Goal: Navigation & Orientation: Find specific page/section

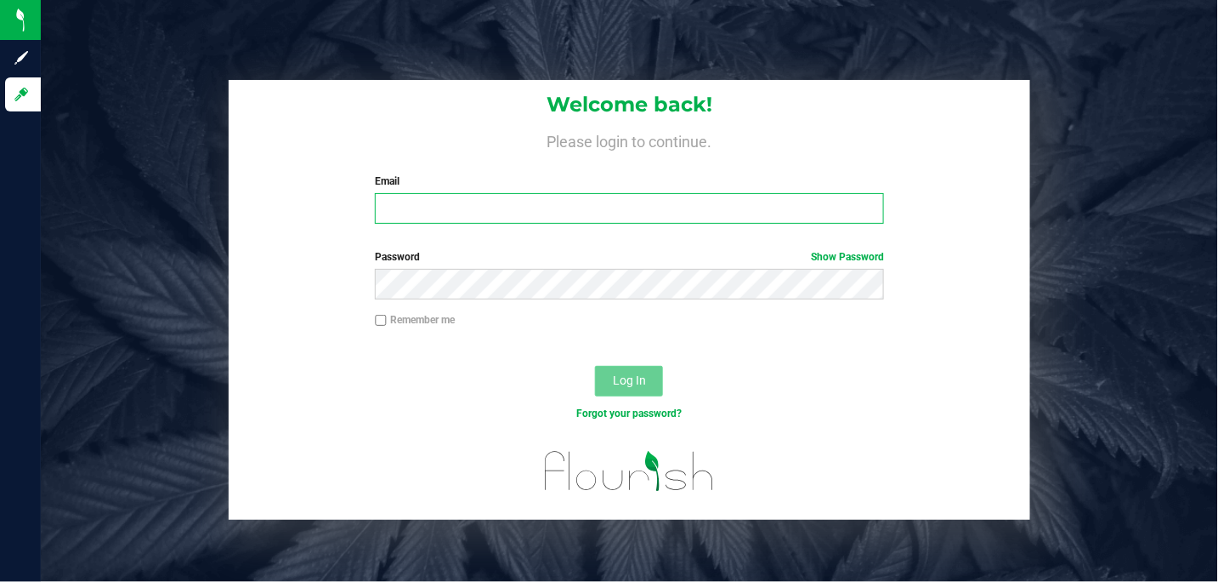
type input "[PERSON_NAME][EMAIL_ADDRESS][DOMAIN_NAME]"
click at [634, 379] on span "Log In" at bounding box center [629, 380] width 33 height 14
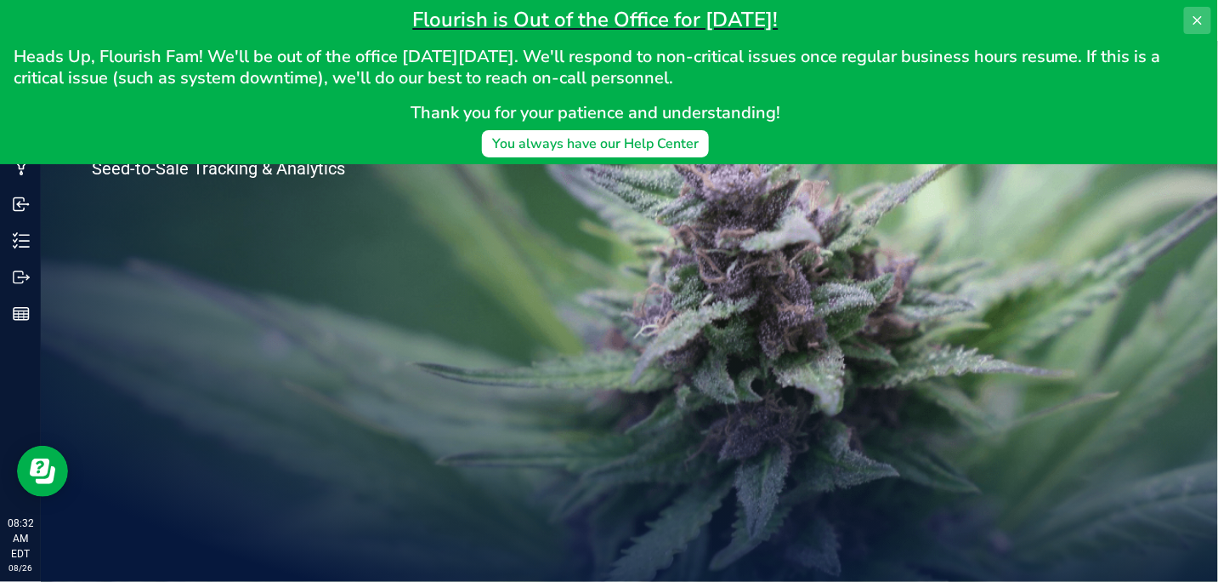
click at [1197, 20] on icon at bounding box center [1198, 20] width 9 height 9
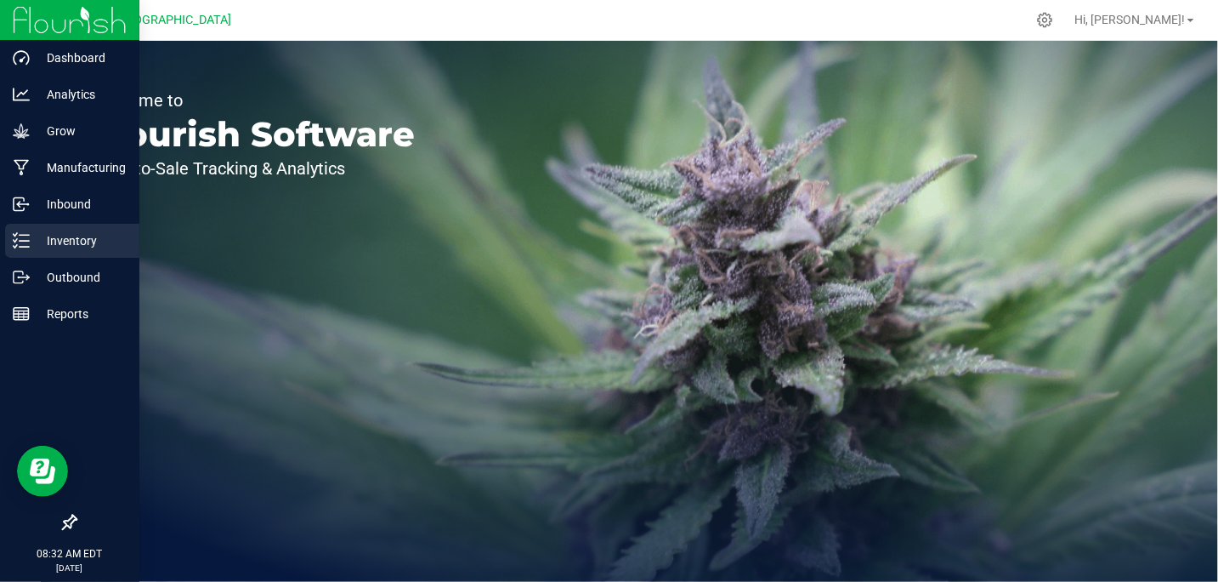
click at [70, 246] on p "Inventory" at bounding box center [81, 240] width 102 height 20
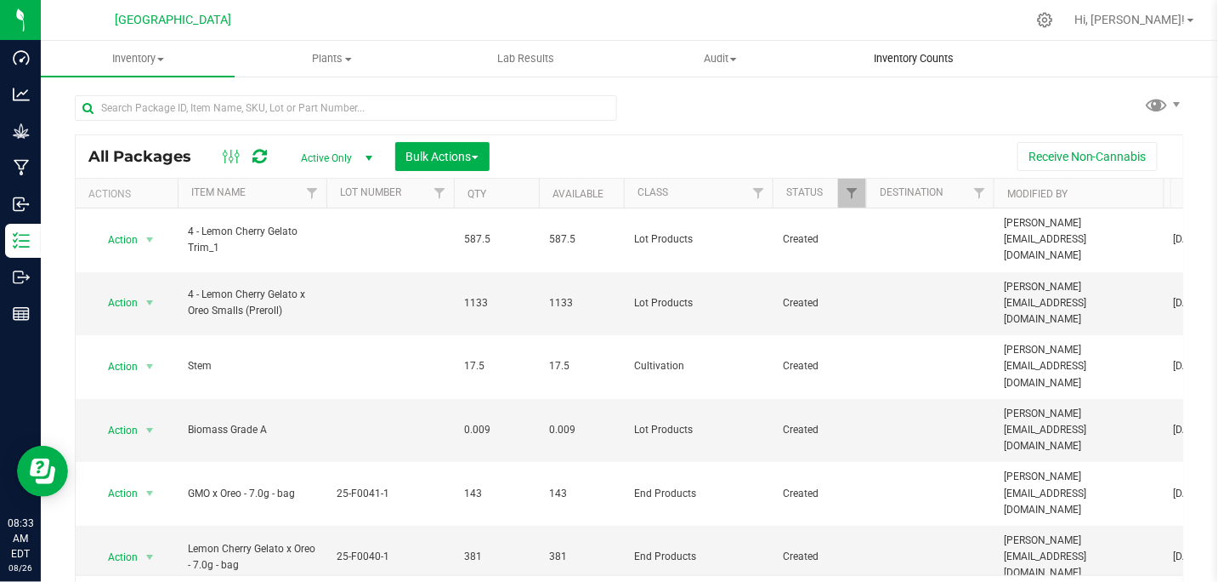
click at [910, 63] on span "Inventory Counts" at bounding box center [915, 58] width 126 height 15
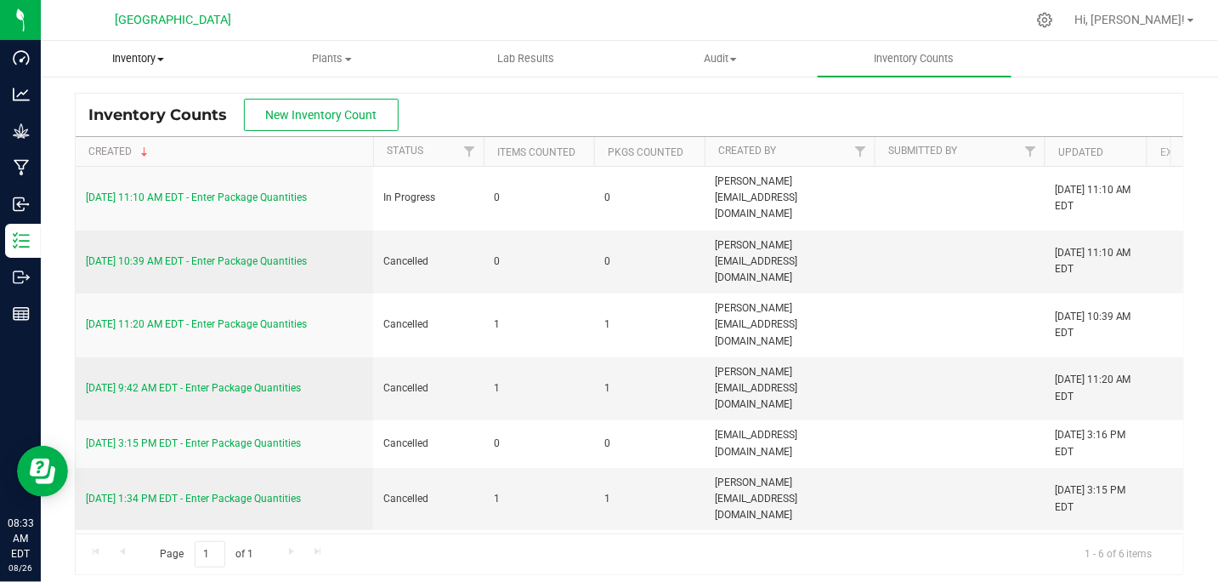
click at [162, 62] on span "Inventory" at bounding box center [138, 58] width 192 height 15
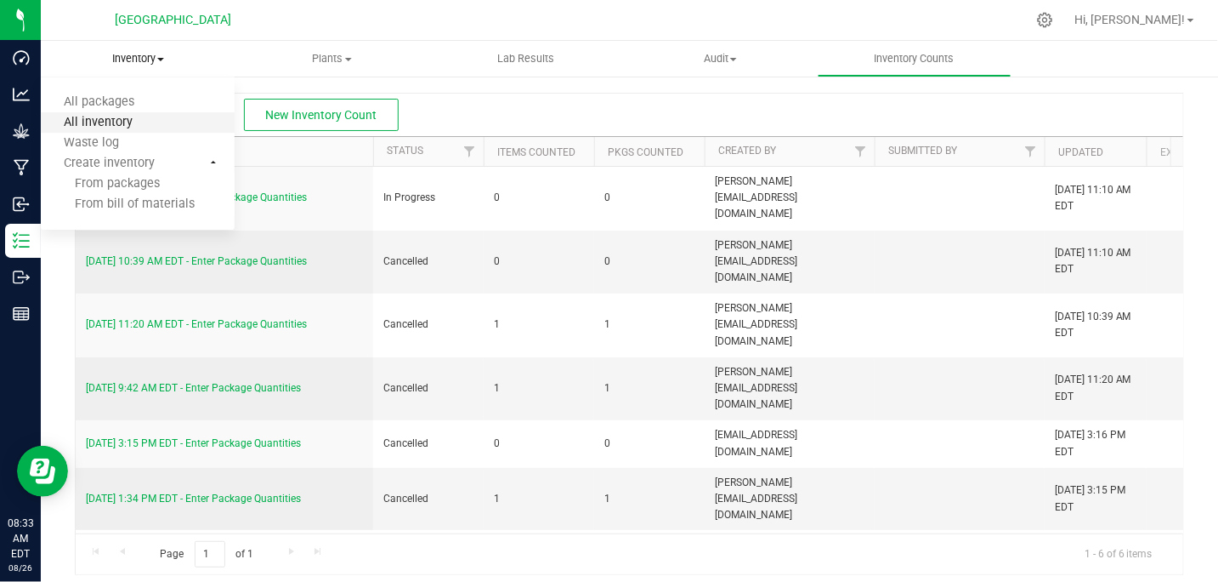
click at [117, 127] on span "All inventory" at bounding box center [98, 123] width 115 height 14
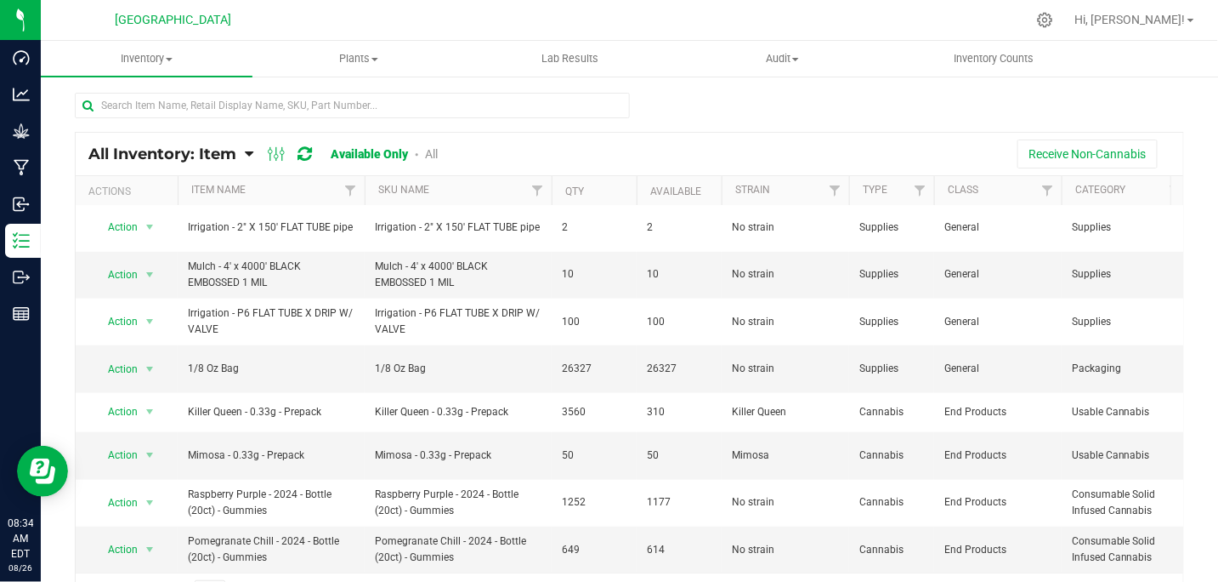
scroll to position [30, 0]
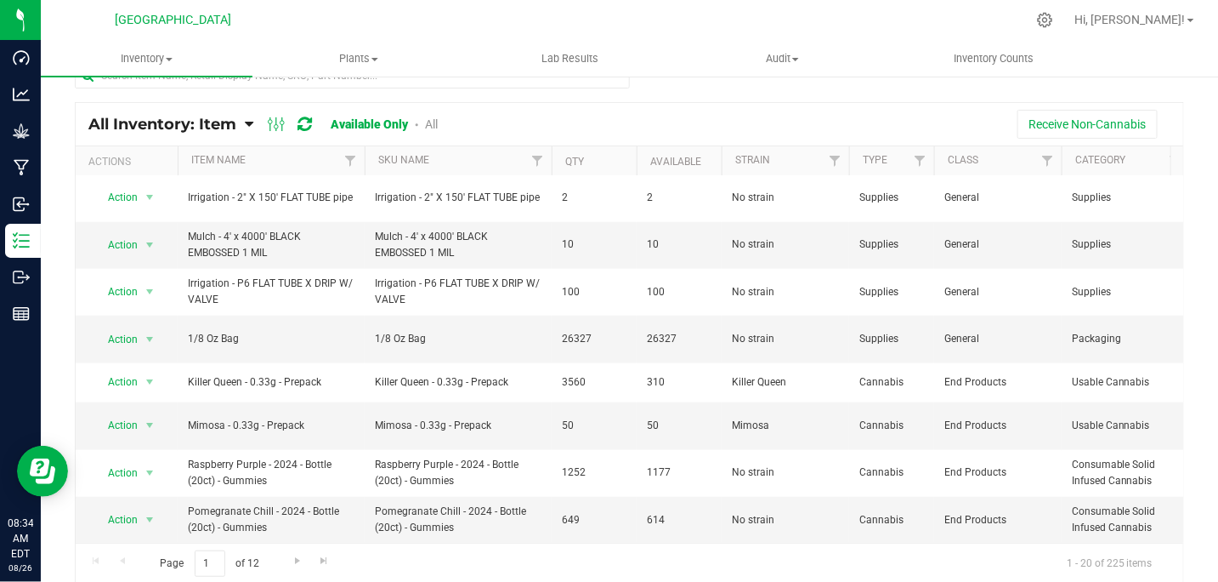
click at [255, 559] on span "Page 1 of 12" at bounding box center [209, 563] width 128 height 26
click at [296, 564] on span "Go to the next page" at bounding box center [298, 561] width 14 height 14
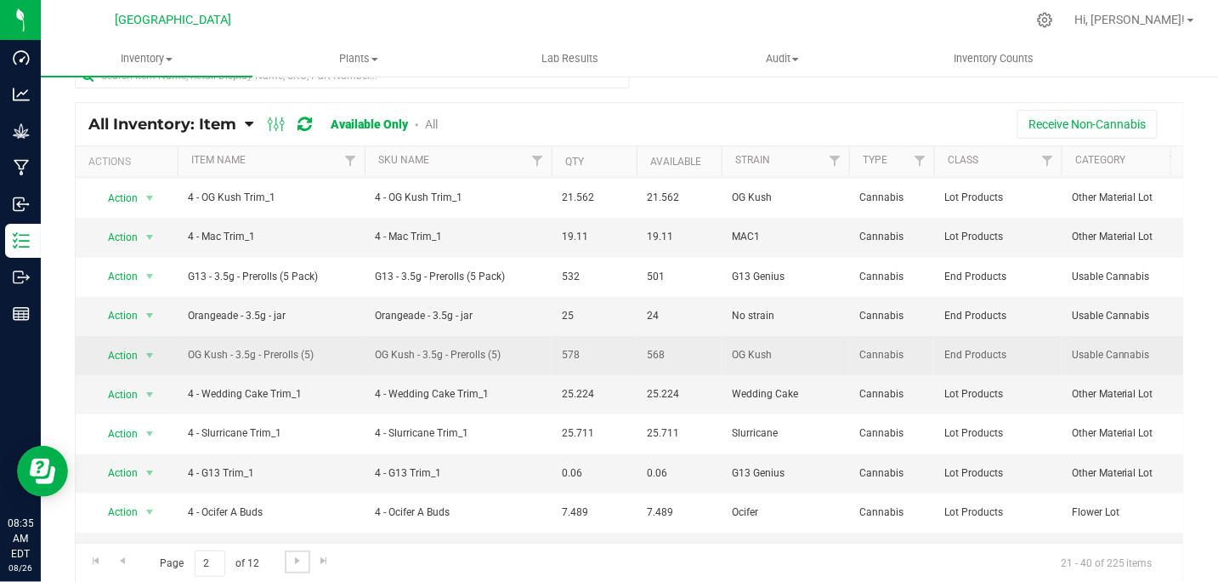
scroll to position [340, 0]
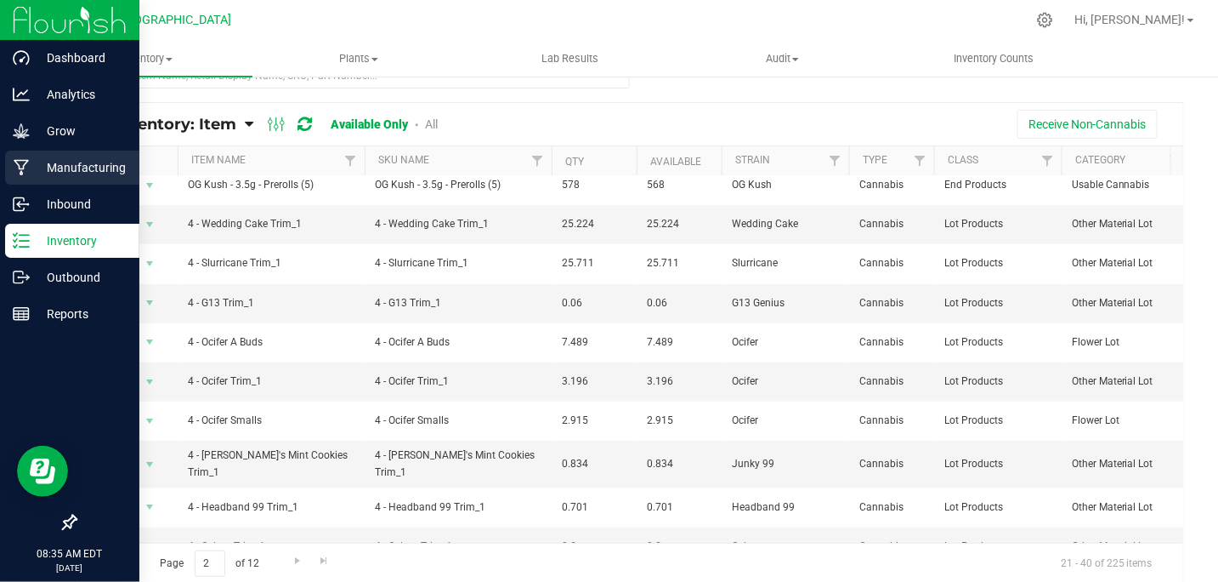
click at [62, 165] on p "Manufacturing" at bounding box center [81, 167] width 102 height 20
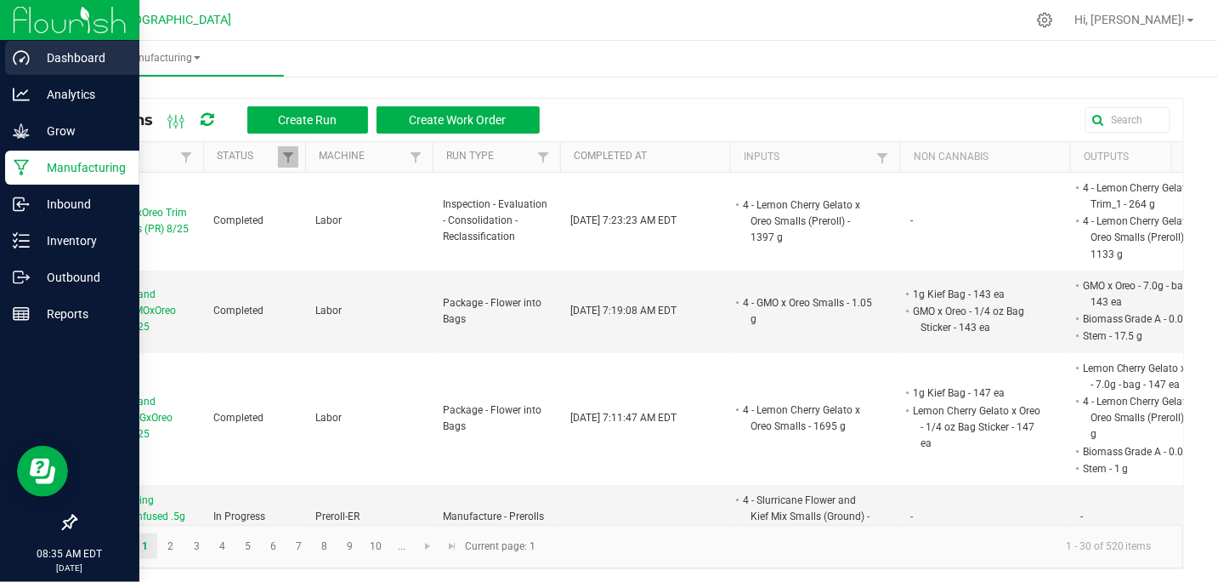
click at [77, 54] on p "Dashboard" at bounding box center [81, 58] width 102 height 20
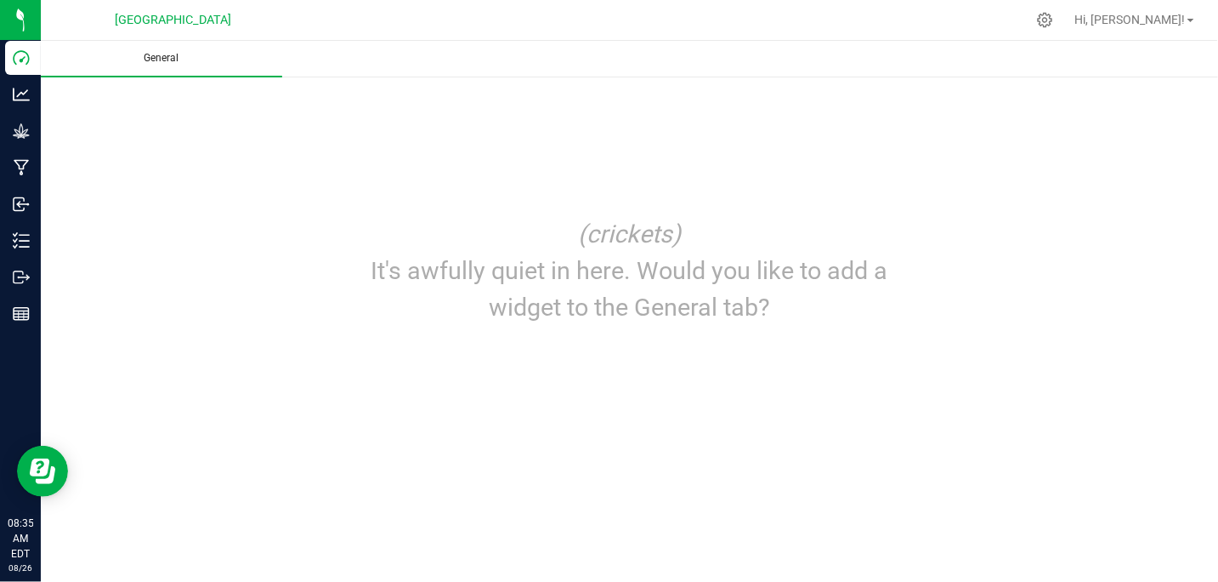
click at [165, 59] on span "General" at bounding box center [161, 58] width 81 height 14
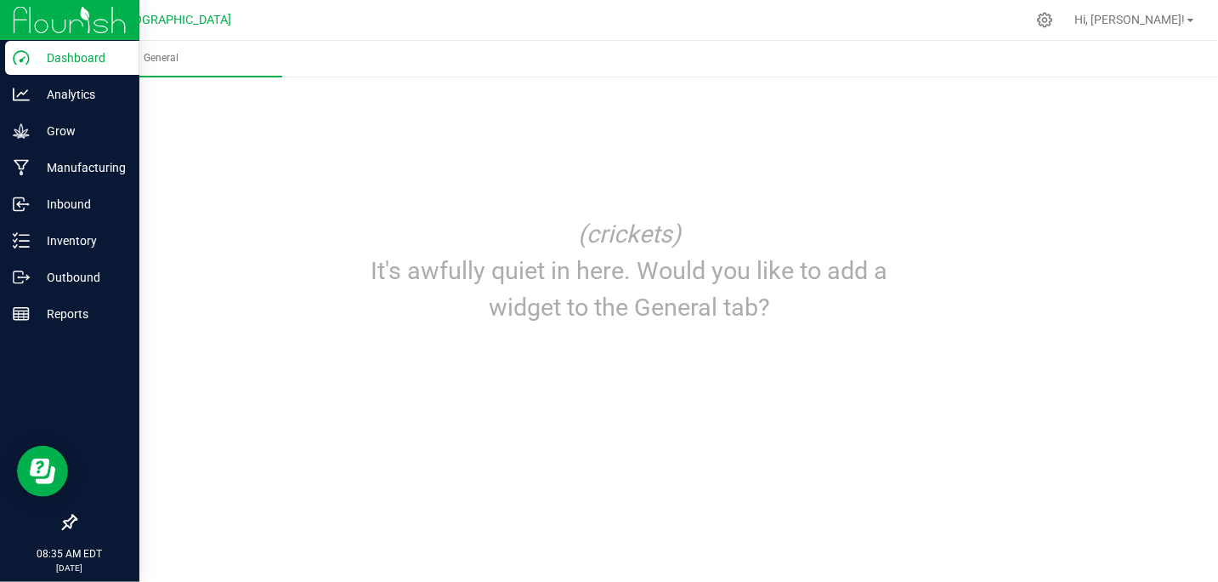
click at [60, 60] on p "Dashboard" at bounding box center [81, 58] width 102 height 20
click at [67, 94] on p "Analytics" at bounding box center [81, 94] width 102 height 20
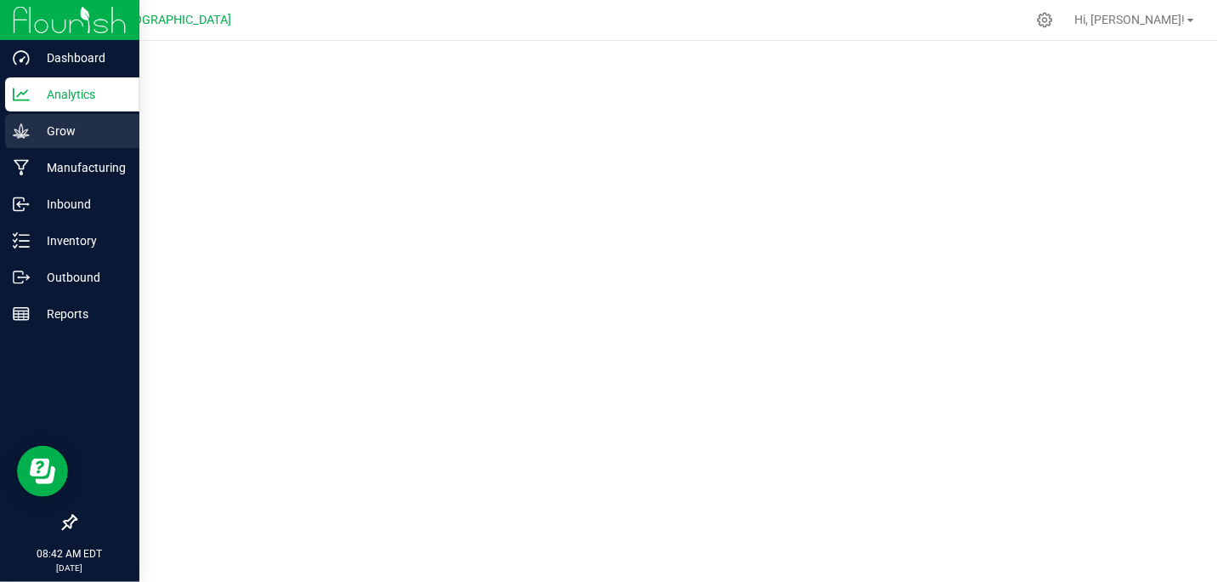
click at [81, 124] on p "Grow" at bounding box center [81, 131] width 102 height 20
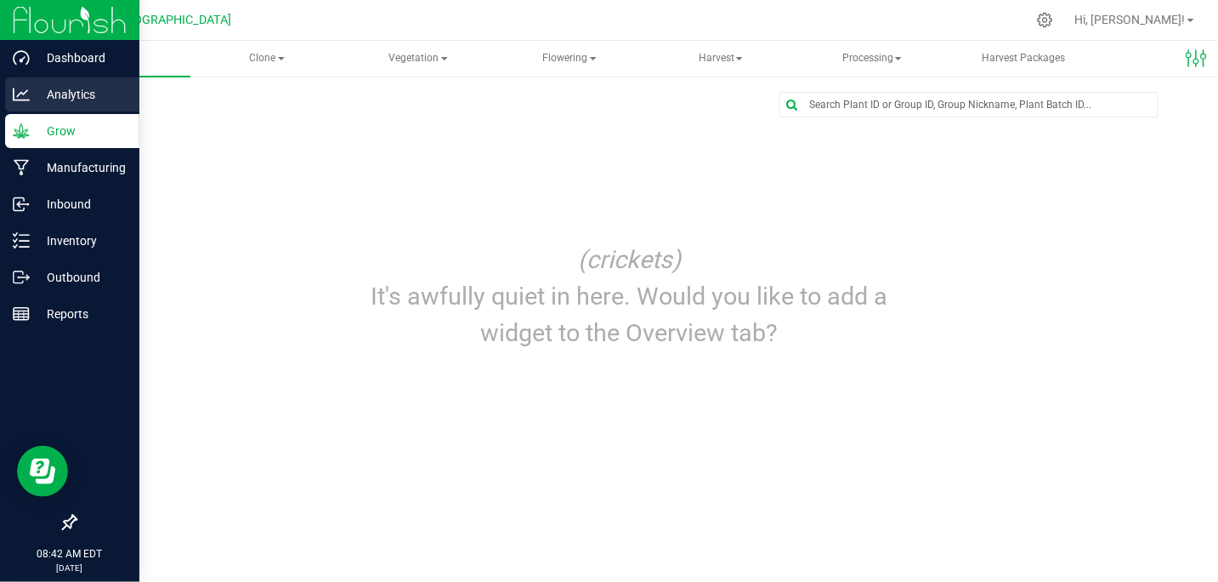
click at [26, 92] on icon at bounding box center [21, 94] width 17 height 17
